Goal: Check status

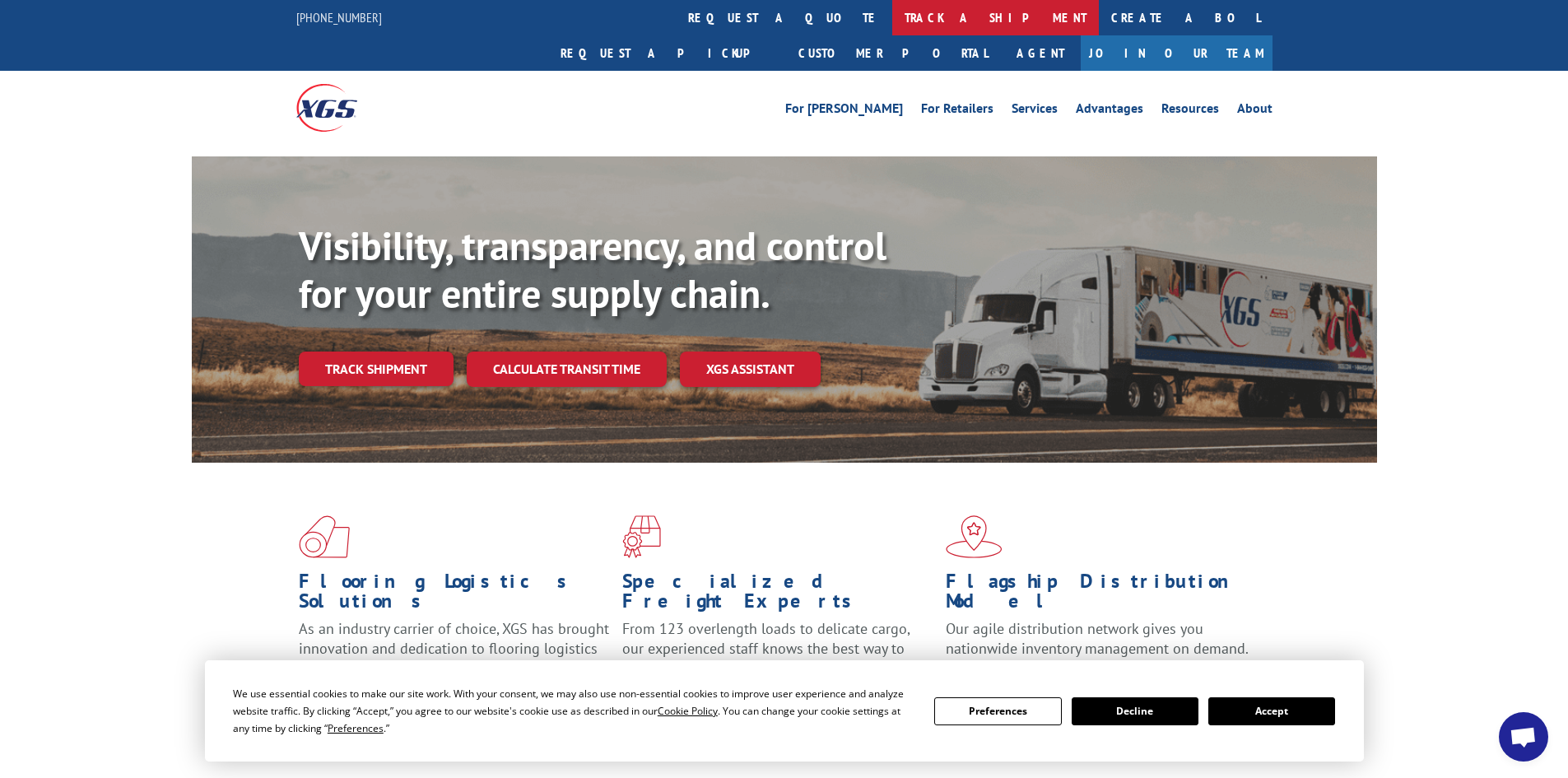
click at [892, 22] on link "track a shipment" at bounding box center [995, 17] width 207 height 35
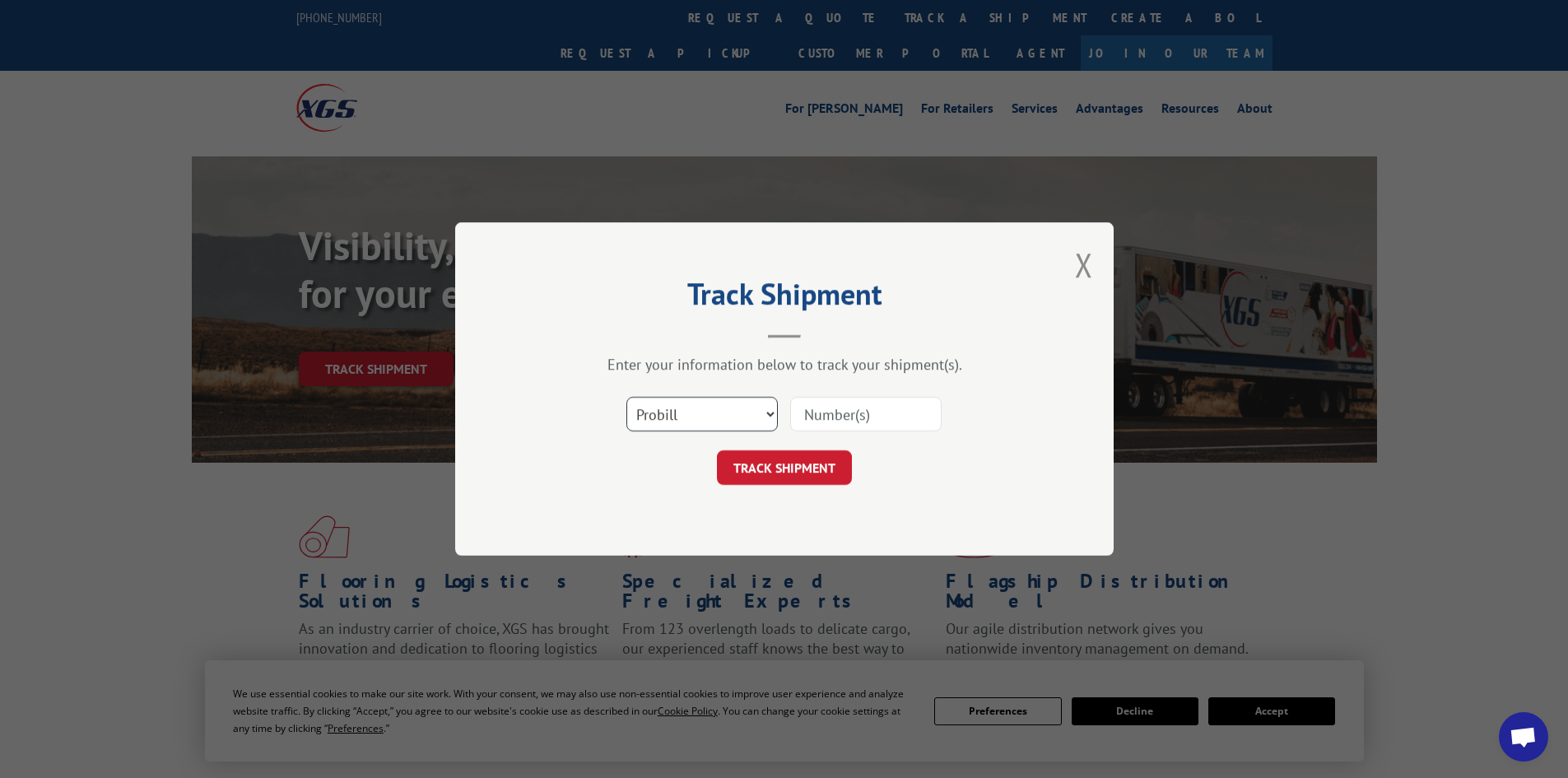
click at [746, 420] on select "Select category... Probill BOL PO" at bounding box center [702, 413] width 152 height 34
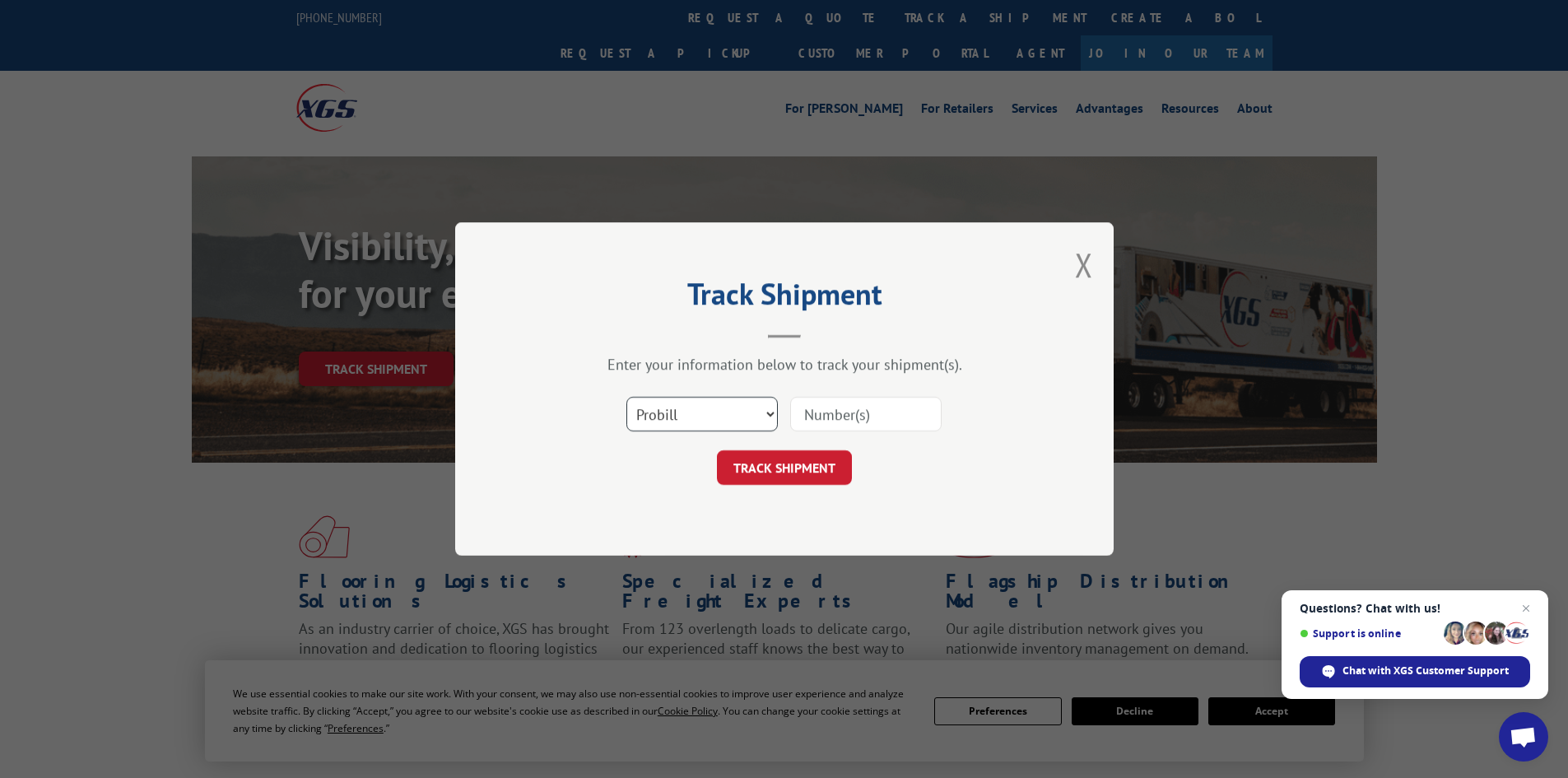
select select "bol"
click at [626, 396] on select "Select category... Probill BOL PO" at bounding box center [702, 413] width 152 height 34
click at [819, 415] on input at bounding box center [865, 413] width 152 height 34
paste input "6022206"
type input "6022206"
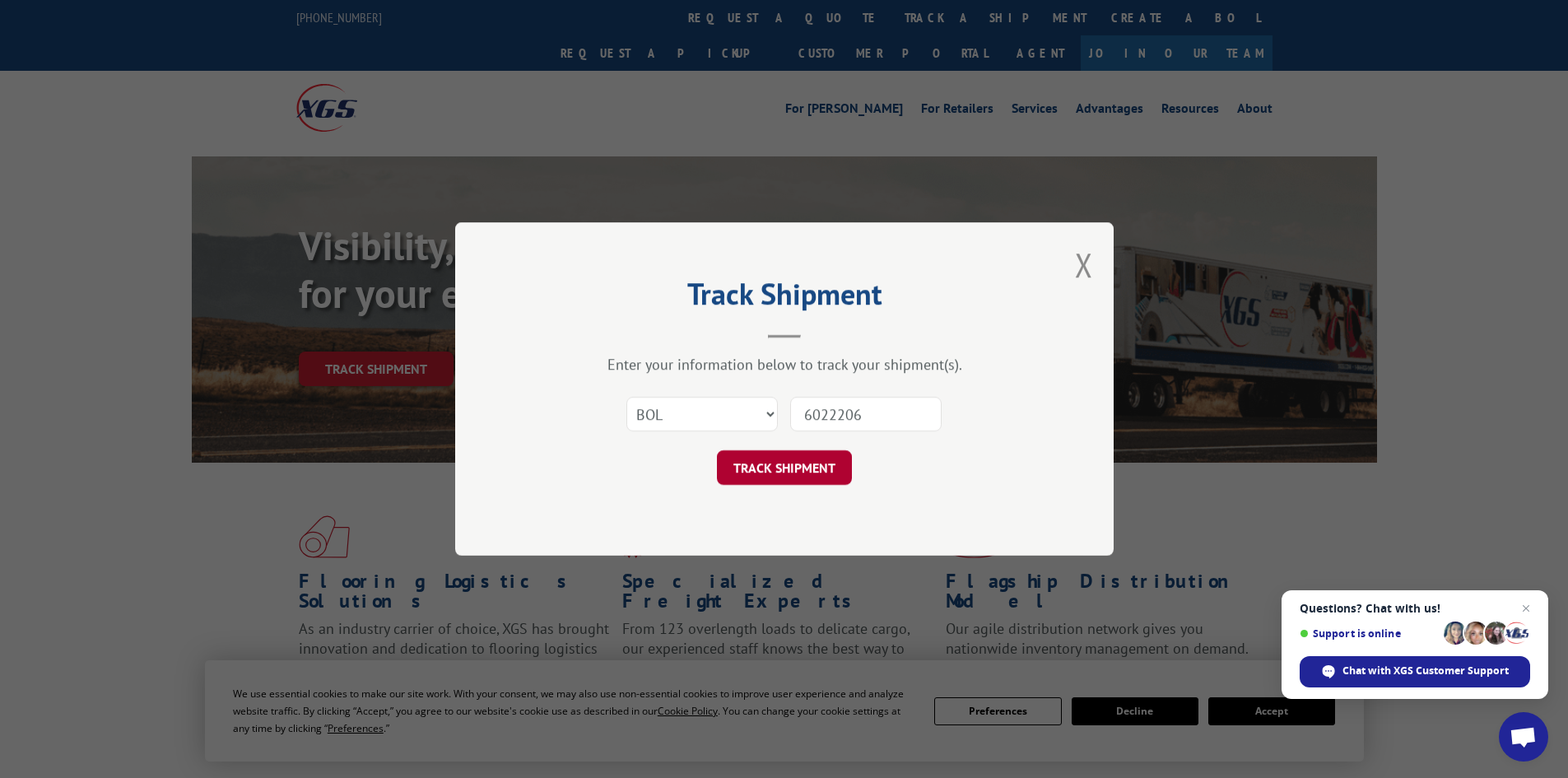
click at [775, 462] on button "TRACK SHIPMENT" at bounding box center [784, 467] width 135 height 34
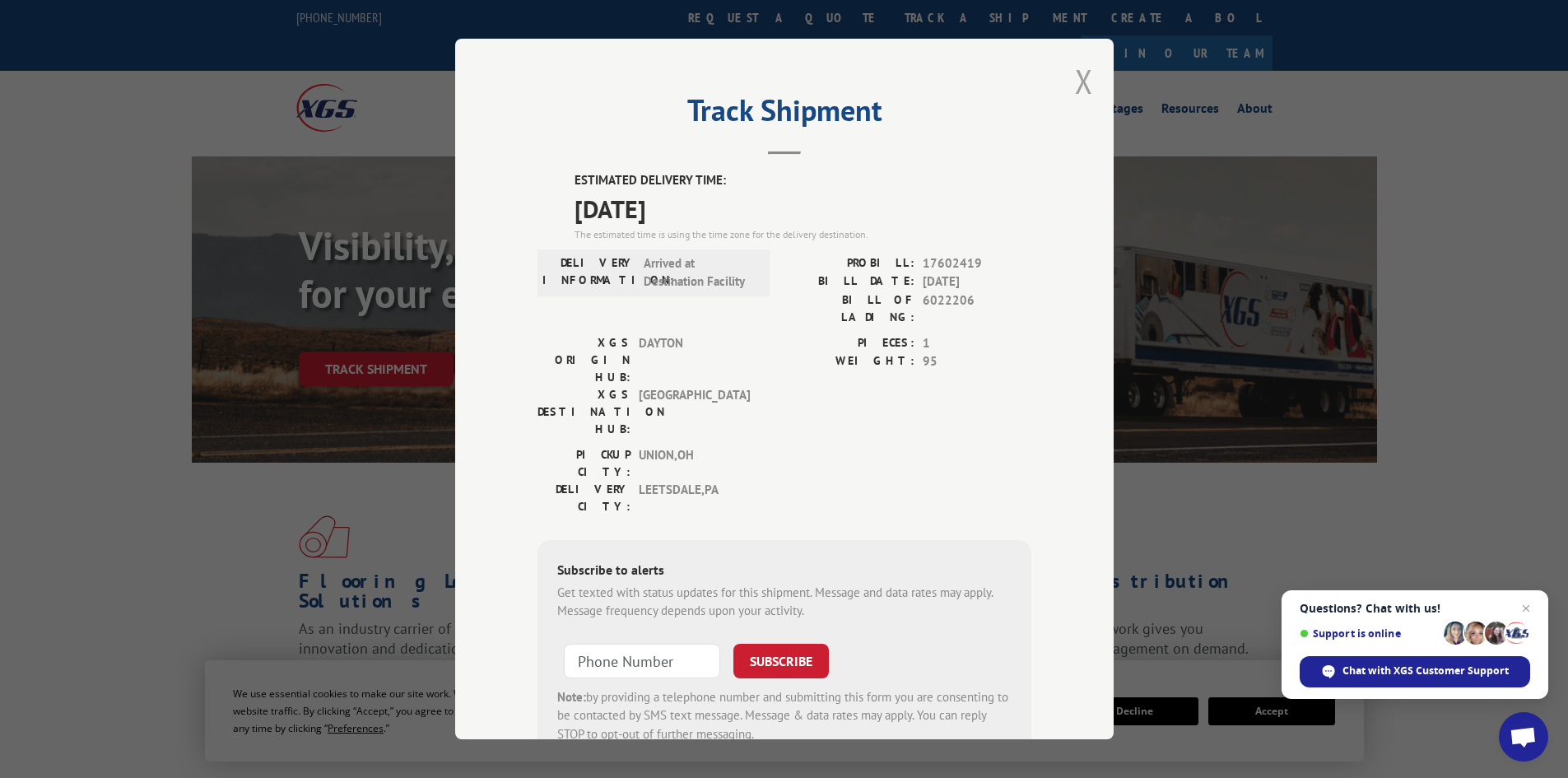
click at [1076, 81] on button "Close modal" at bounding box center [1083, 81] width 18 height 44
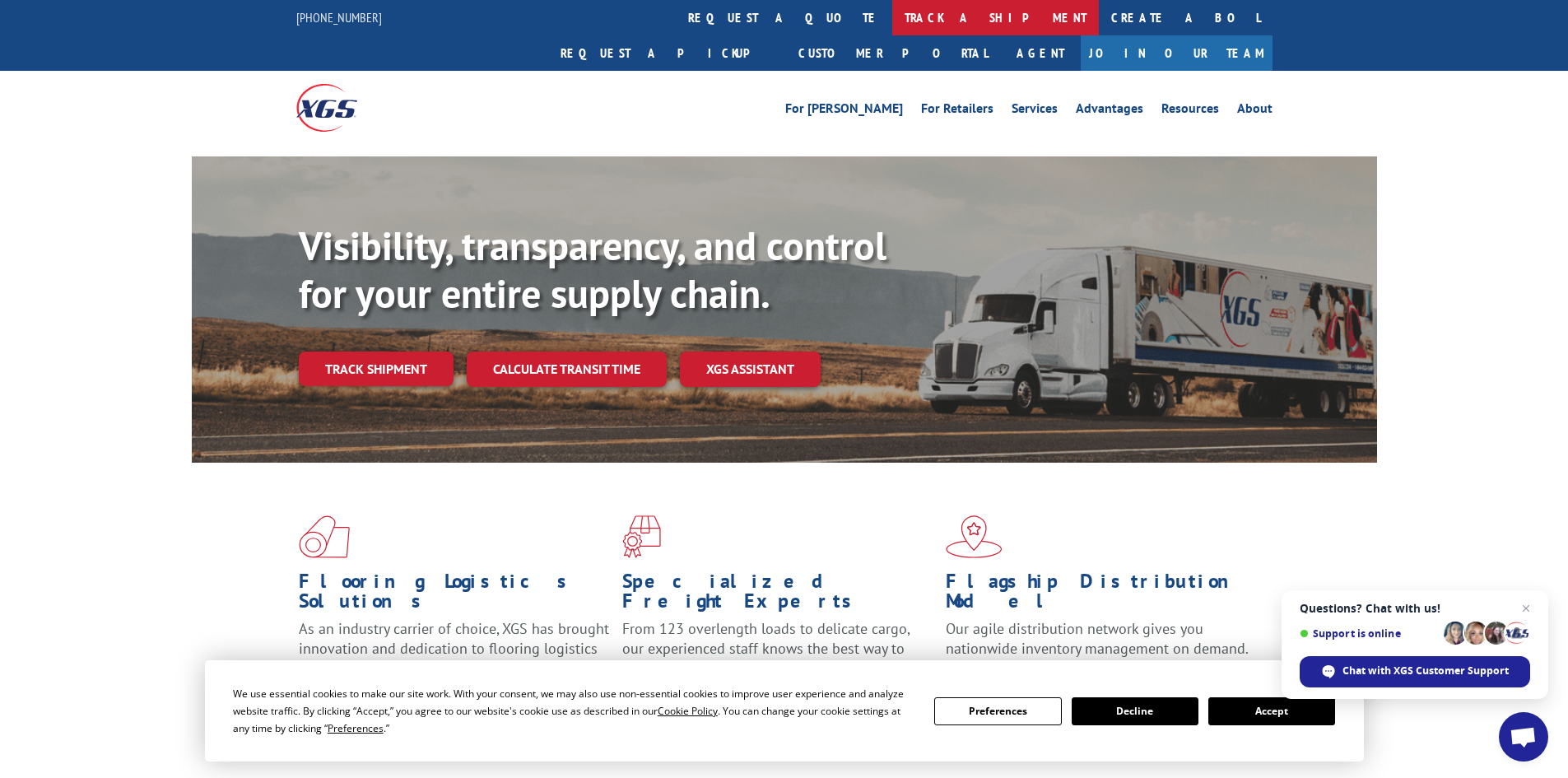
click at [892, 15] on link "track a shipment" at bounding box center [995, 17] width 207 height 35
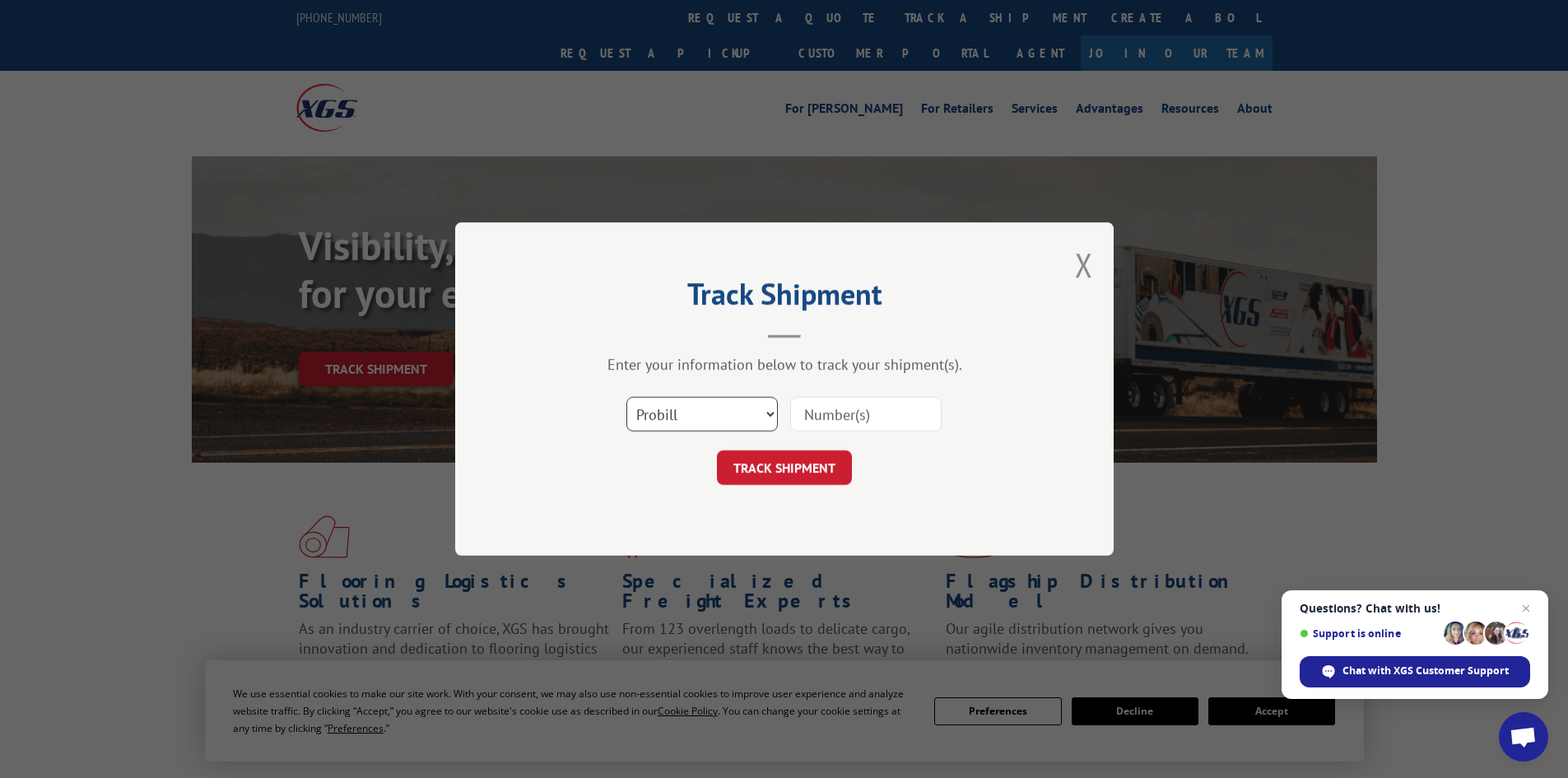
click at [720, 417] on select "Select category... Probill BOL PO" at bounding box center [702, 413] width 152 height 34
select select "bol"
click at [626, 396] on select "Select category... Probill BOL PO" at bounding box center [702, 413] width 152 height 34
click at [834, 417] on input at bounding box center [865, 413] width 152 height 34
paste input "6015717"
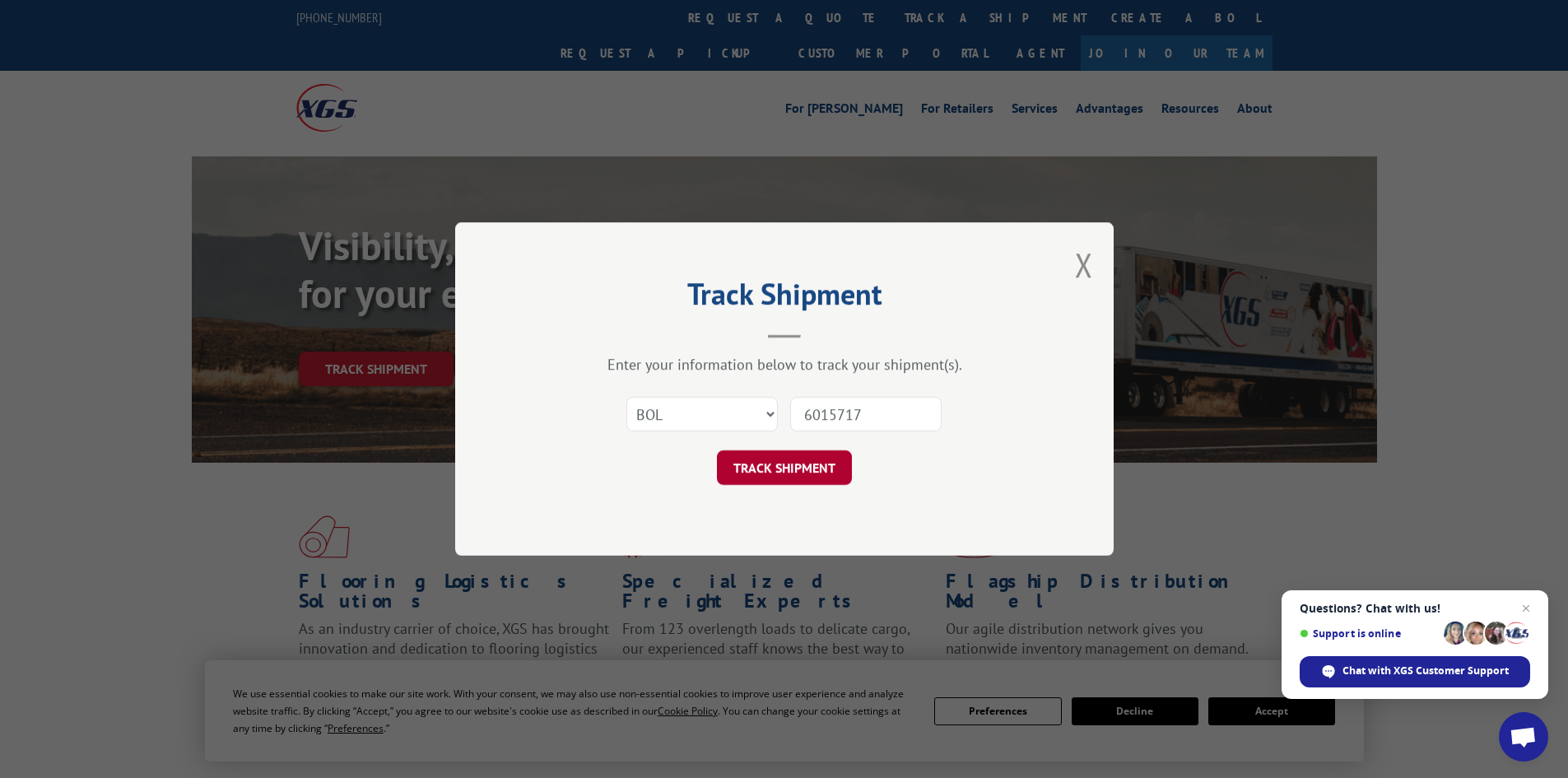
type input "6015717"
click at [792, 466] on button "TRACK SHIPMENT" at bounding box center [784, 467] width 135 height 34
